Goal: Transaction & Acquisition: Purchase product/service

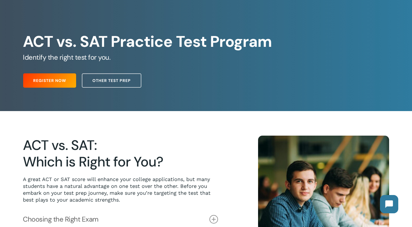
scroll to position [29, 0]
click at [44, 83] on span "Register Now" at bounding box center [49, 81] width 33 height 6
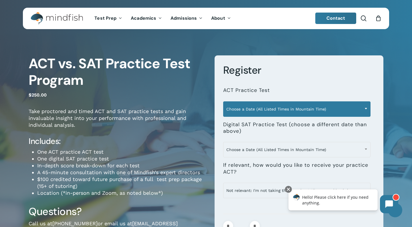
click at [366, 109] on b at bounding box center [366, 108] width 2 height 1
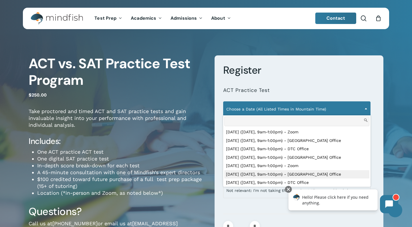
scroll to position [177, 0]
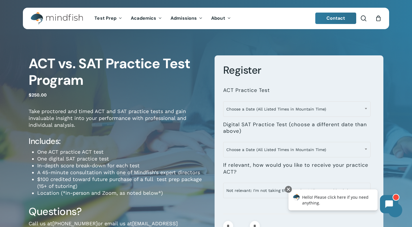
click at [264, 207] on div at bounding box center [299, 205] width 152 height 7
